Goal: Information Seeking & Learning: Learn about a topic

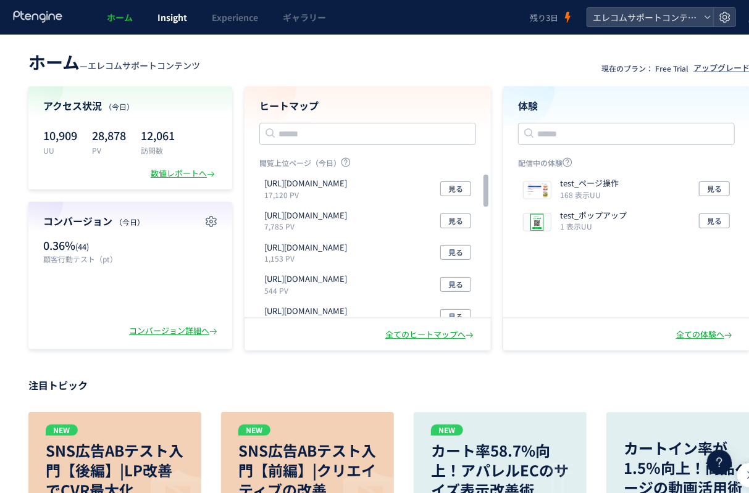
click at [167, 25] on link "Insight" at bounding box center [172, 17] width 54 height 35
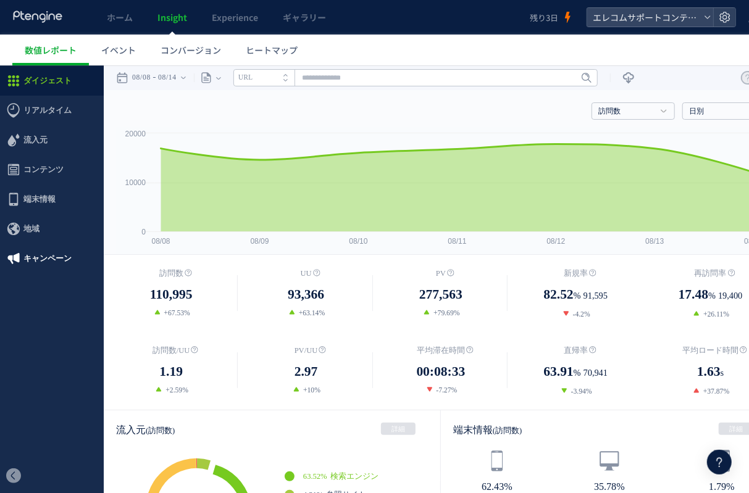
click at [60, 257] on span "キャンペーン" at bounding box center [47, 258] width 48 height 30
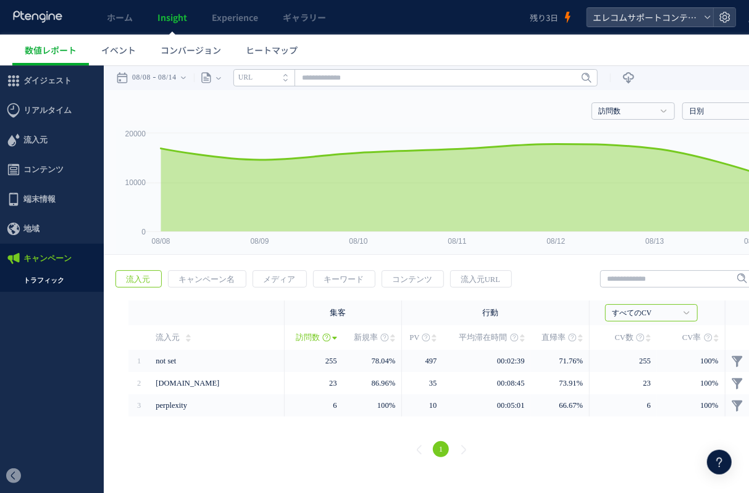
click at [50, 288] on ul "トラフィック" at bounding box center [52, 282] width 104 height 19
click at [49, 278] on link "トラフィック" at bounding box center [52, 280] width 104 height 14
click at [45, 224] on span "地域" at bounding box center [52, 229] width 104 height 30
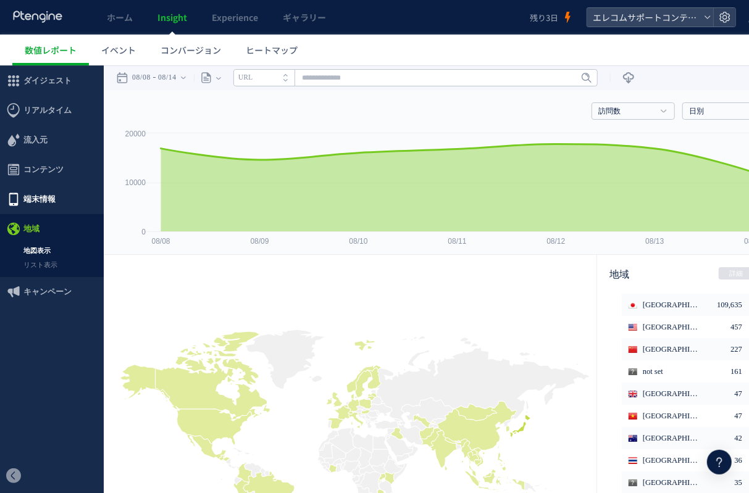
click at [60, 199] on span "端末情報" at bounding box center [52, 199] width 104 height 30
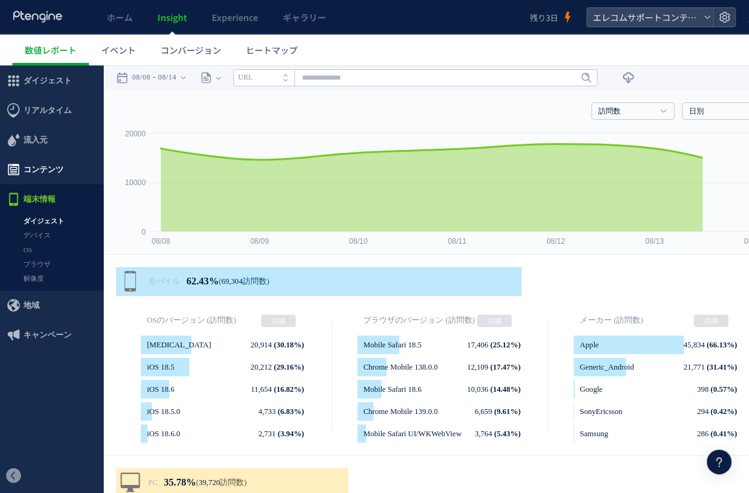
click at [67, 169] on span "コンテンツ" at bounding box center [52, 169] width 104 height 30
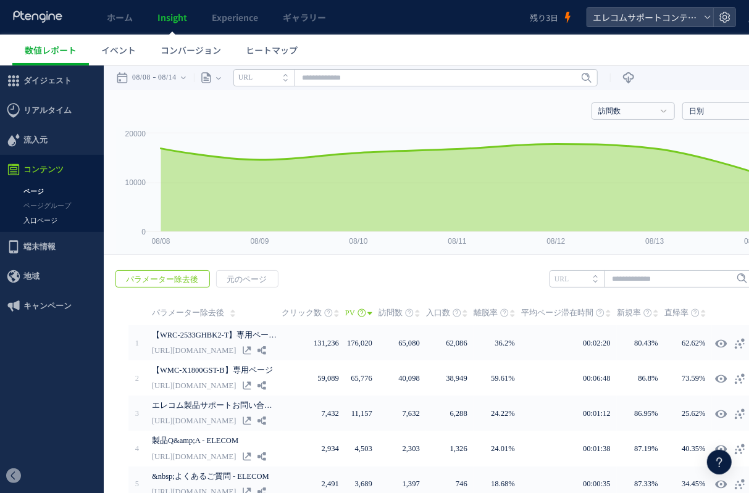
click at [65, 217] on link "入口ページ" at bounding box center [52, 220] width 104 height 14
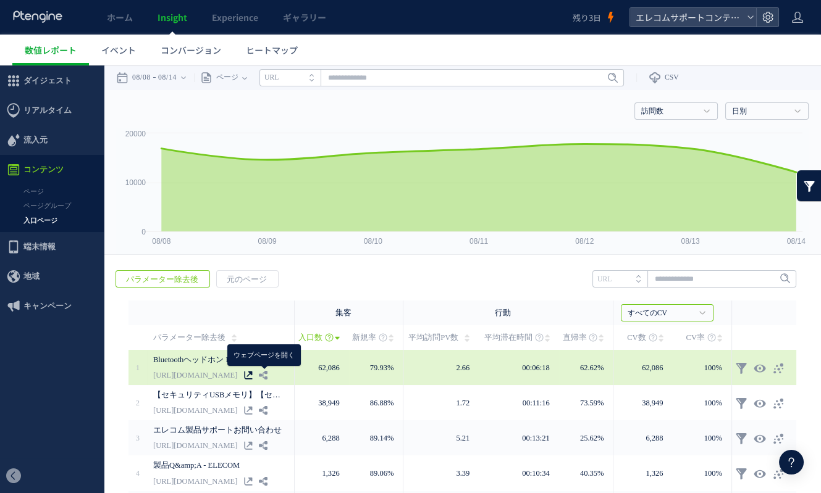
click at [253, 374] on icon at bounding box center [248, 375] width 9 height 9
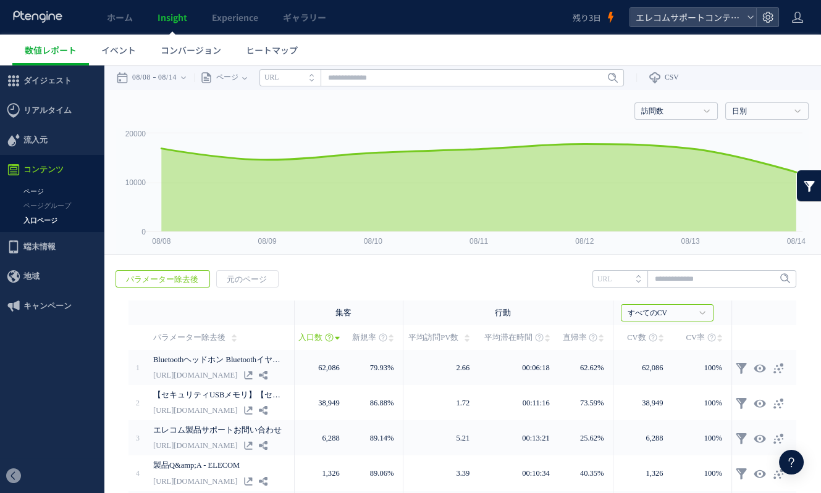
click at [56, 185] on link "ページ" at bounding box center [52, 192] width 104 height 14
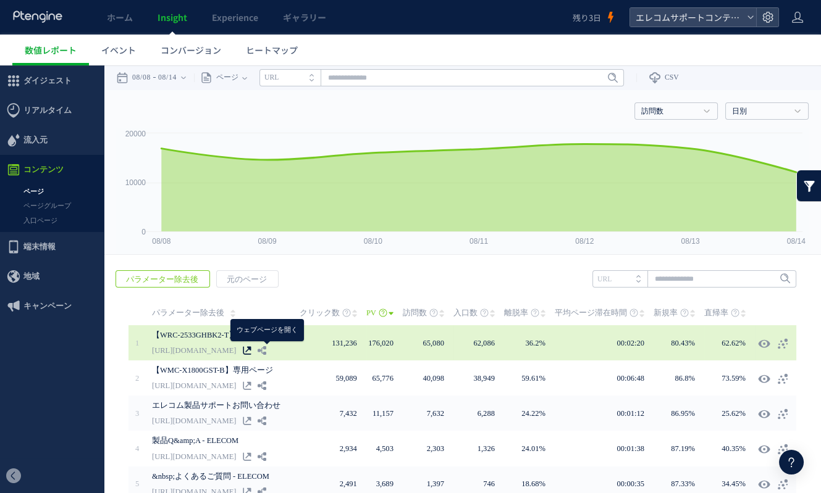
click at [251, 349] on use at bounding box center [247, 350] width 8 height 8
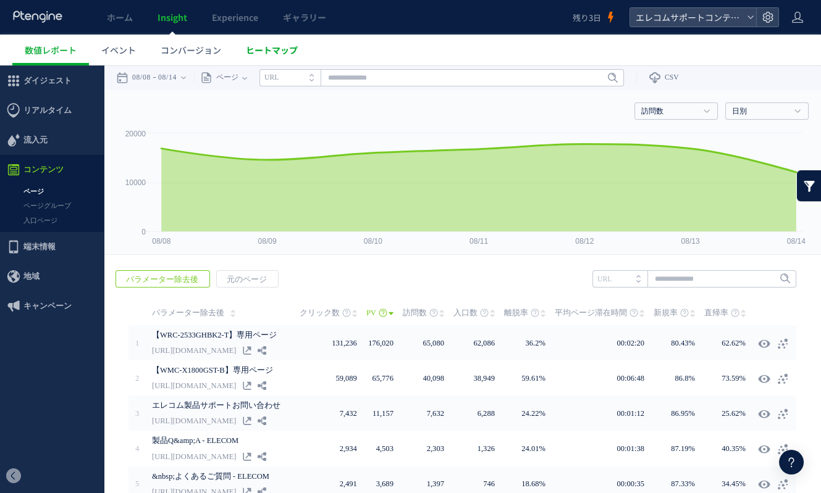
click at [277, 51] on span "ヒートマップ" at bounding box center [272, 50] width 52 height 12
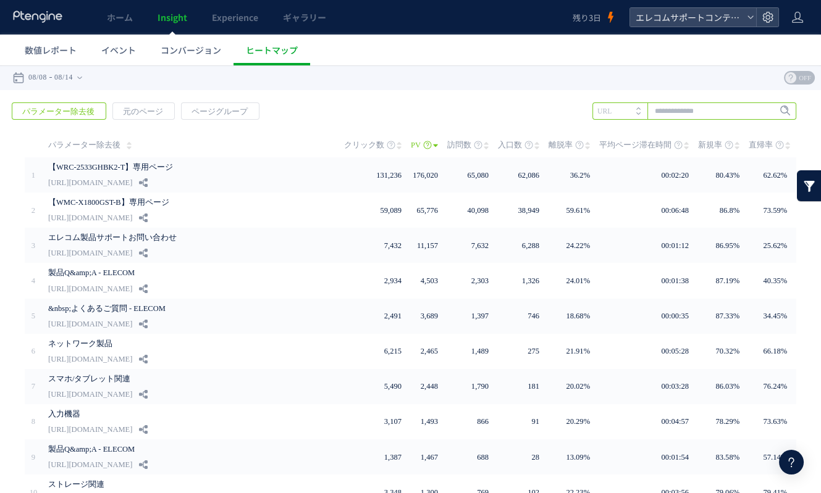
click at [698, 103] on input "text" at bounding box center [694, 111] width 204 height 17
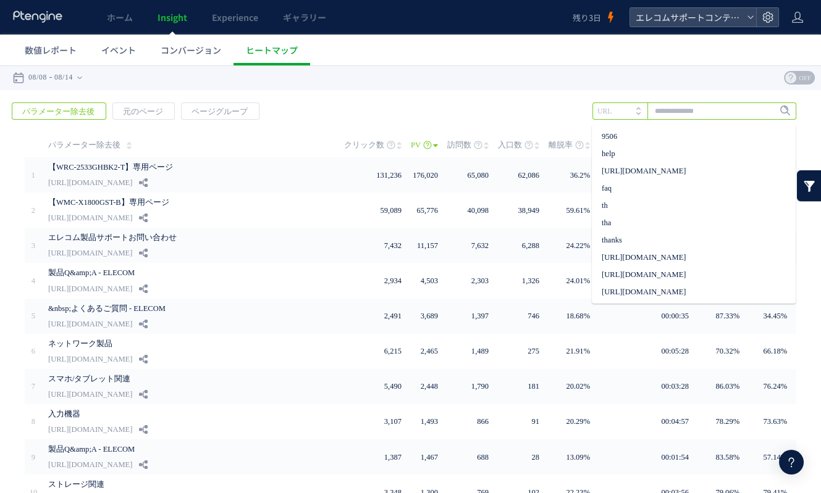
paste input "**********"
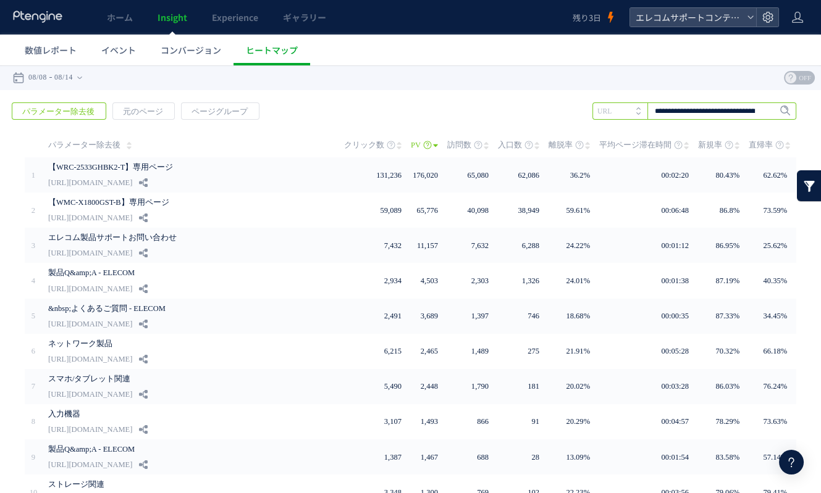
scroll to position [0, 39]
type input "**********"
click at [748, 115] on span "Enter" at bounding box center [781, 111] width 16 height 14
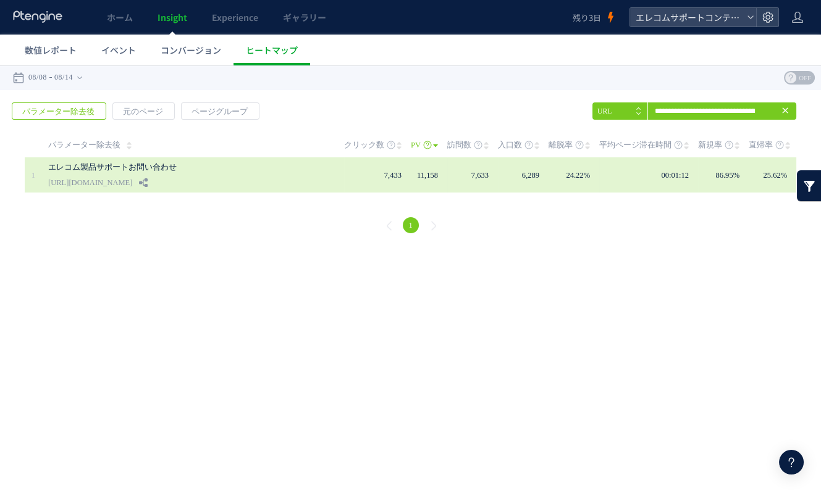
click at [275, 174] on link "エレコム製品サポートお問い合わせ" at bounding box center [177, 167] width 259 height 15
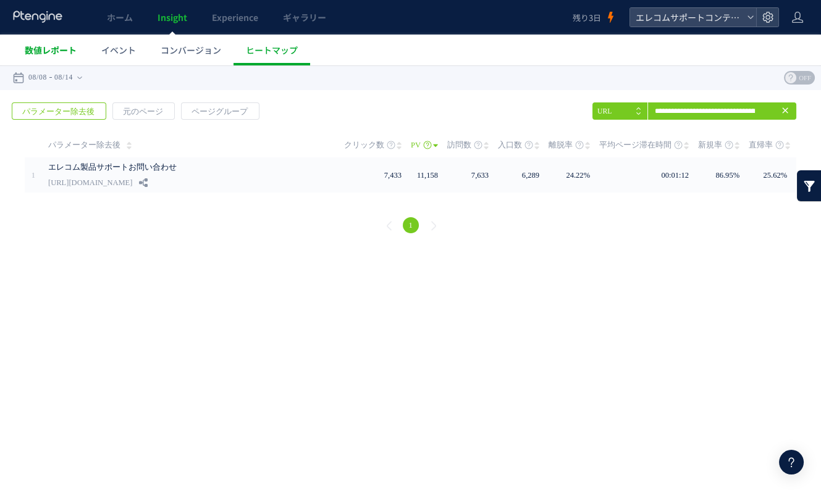
click at [70, 49] on span "数値レポート" at bounding box center [51, 50] width 52 height 12
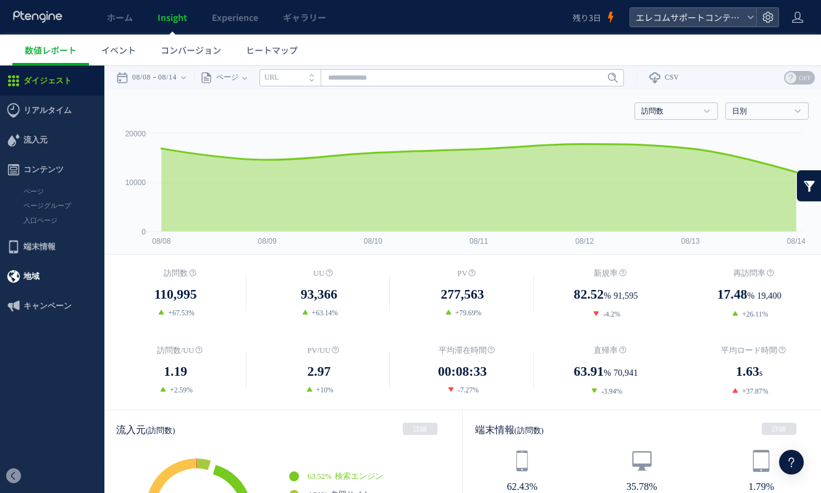
click at [65, 275] on span "地域" at bounding box center [52, 277] width 104 height 30
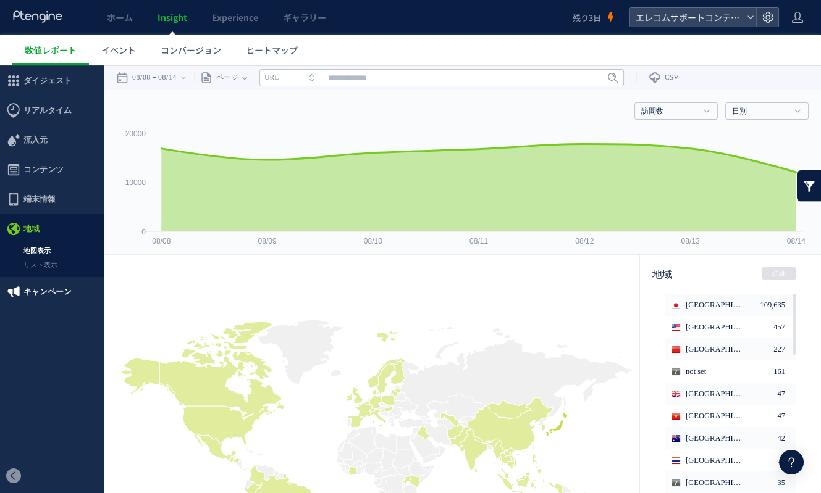
click at [64, 287] on span "キャンペーン" at bounding box center [47, 292] width 48 height 30
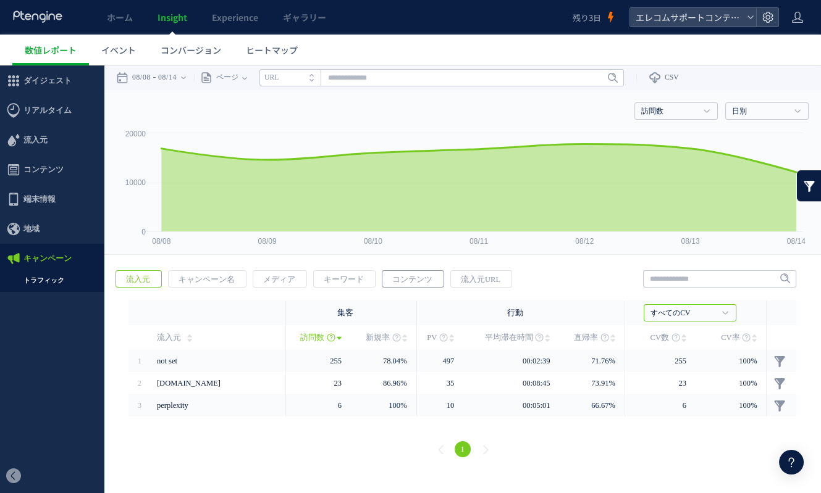
click at [409, 274] on span "コンテンツ" at bounding box center [412, 279] width 60 height 17
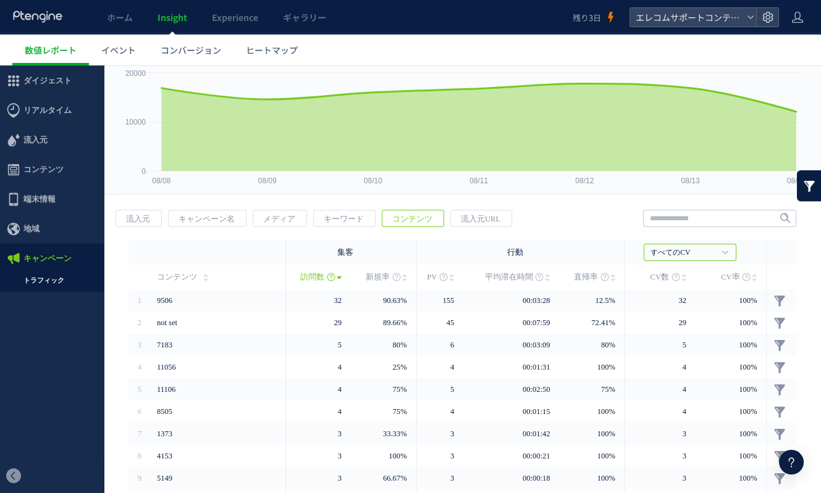
scroll to position [134, 0]
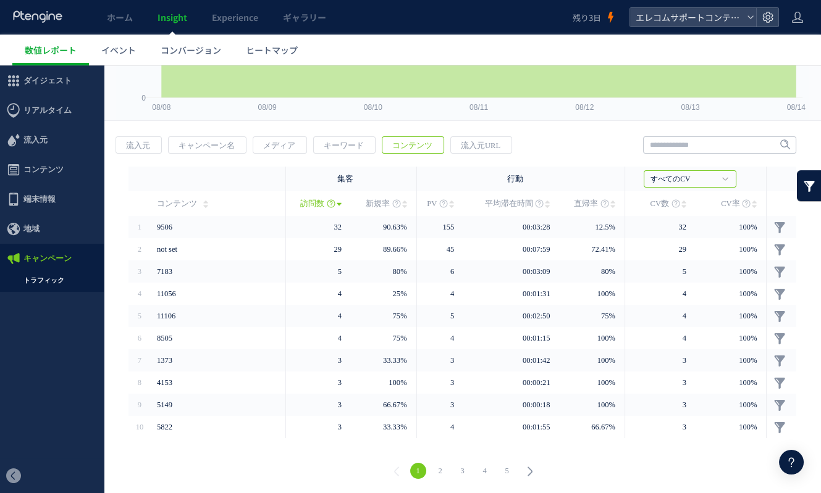
click at [443, 471] on link "2" at bounding box center [440, 471] width 16 height 16
click at [509, 472] on link "5" at bounding box center [507, 471] width 16 height 16
click at [534, 472] on icon at bounding box center [529, 471] width 17 height 17
click at [511, 468] on link "8" at bounding box center [507, 471] width 16 height 16
click at [400, 467] on icon at bounding box center [396, 471] width 17 height 17
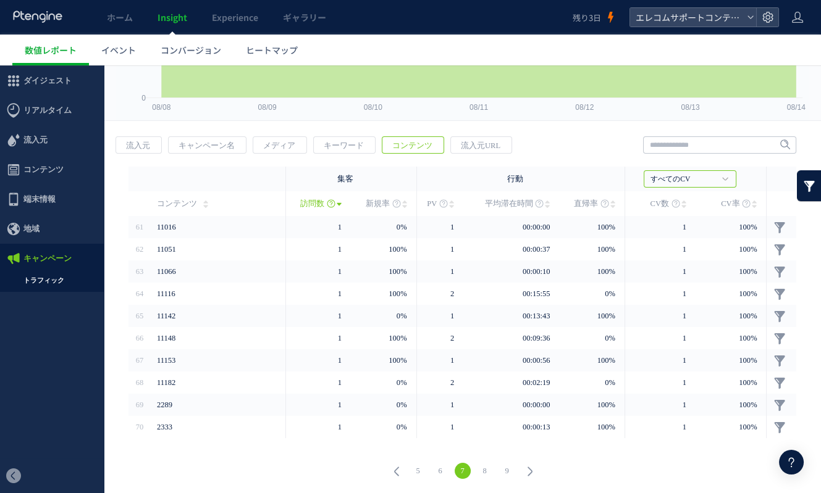
click at [400, 467] on icon at bounding box center [396, 471] width 17 height 17
click at [421, 469] on link "1" at bounding box center [418, 471] width 16 height 16
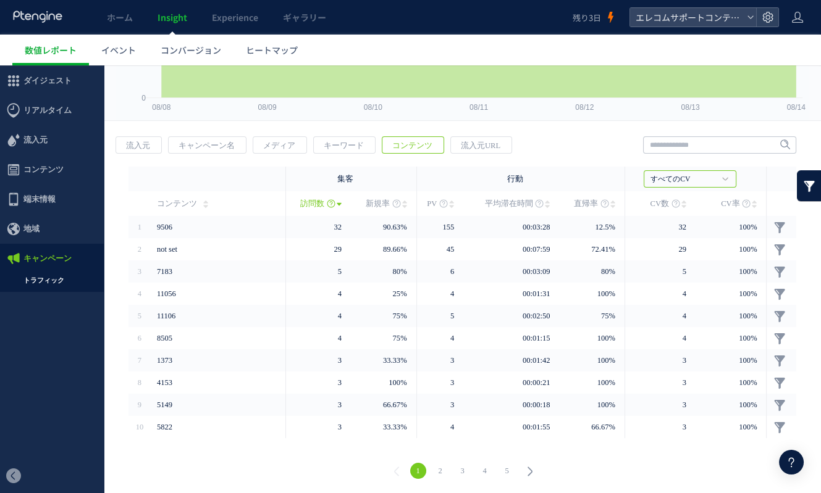
click at [508, 472] on link "5" at bounding box center [507, 471] width 16 height 16
click at [514, 469] on link "7" at bounding box center [507, 471] width 16 height 16
click at [513, 469] on link "9" at bounding box center [507, 471] width 16 height 16
click at [513, 469] on link "11" at bounding box center [507, 471] width 16 height 16
click at [513, 469] on link "13" at bounding box center [507, 471] width 16 height 16
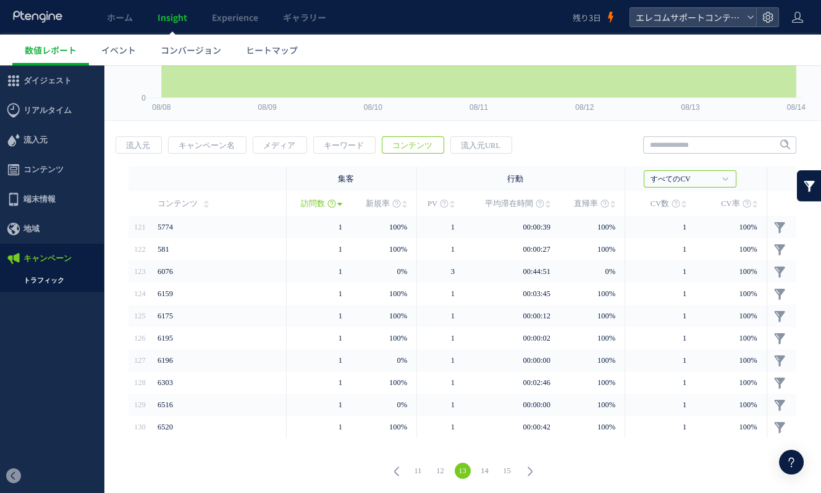
click at [513, 469] on link "15" at bounding box center [507, 471] width 16 height 16
click at [513, 469] on link "17" at bounding box center [507, 471] width 16 height 16
click at [748, 11] on icon at bounding box center [767, 17] width 12 height 12
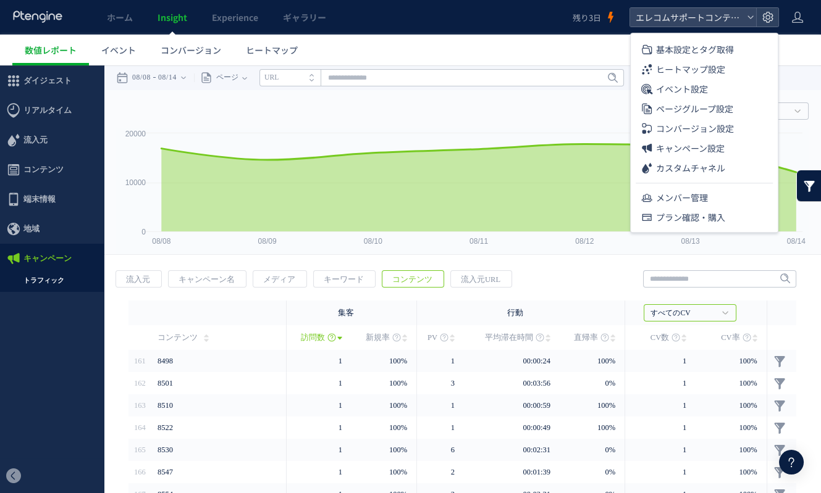
scroll to position [134, 0]
